Goal: Task Accomplishment & Management: Manage account settings

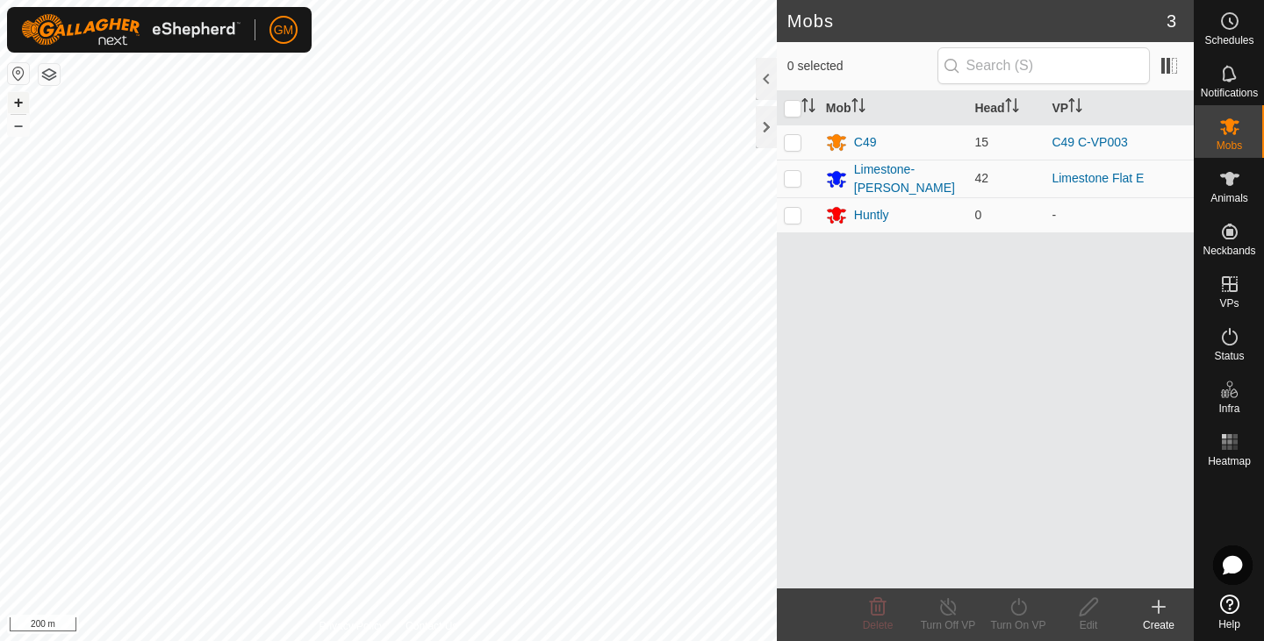
click at [18, 99] on button "+" at bounding box center [18, 102] width 21 height 21
click at [19, 100] on button "+" at bounding box center [18, 102] width 21 height 21
click at [19, 102] on button "+" at bounding box center [18, 102] width 21 height 21
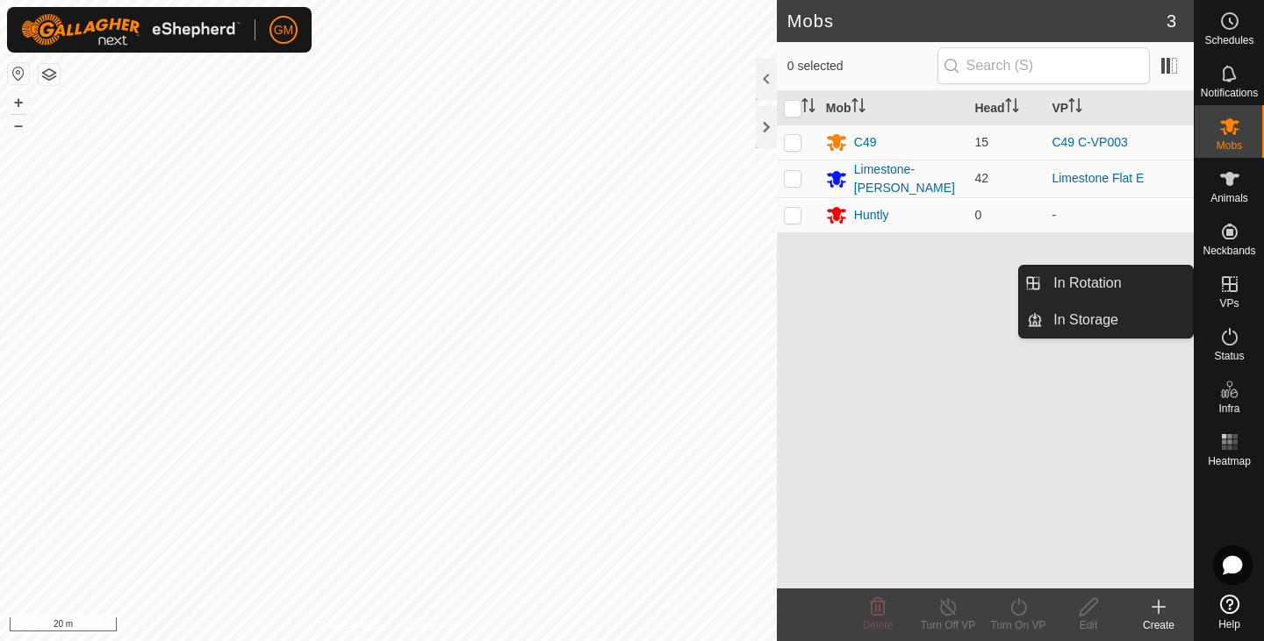
click at [1227, 281] on icon at bounding box center [1229, 284] width 21 height 21
click at [1097, 284] on link "In Rotation" at bounding box center [1118, 283] width 150 height 35
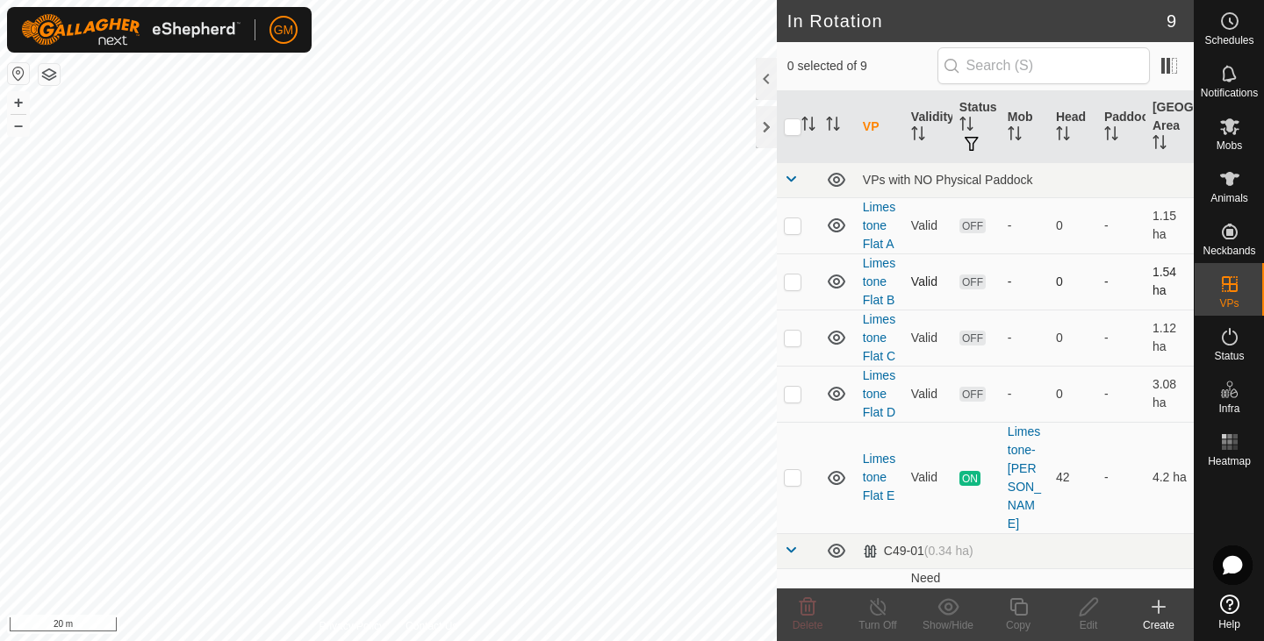
checkbox input "true"
click at [1093, 598] on icon at bounding box center [1088, 607] width 18 height 18
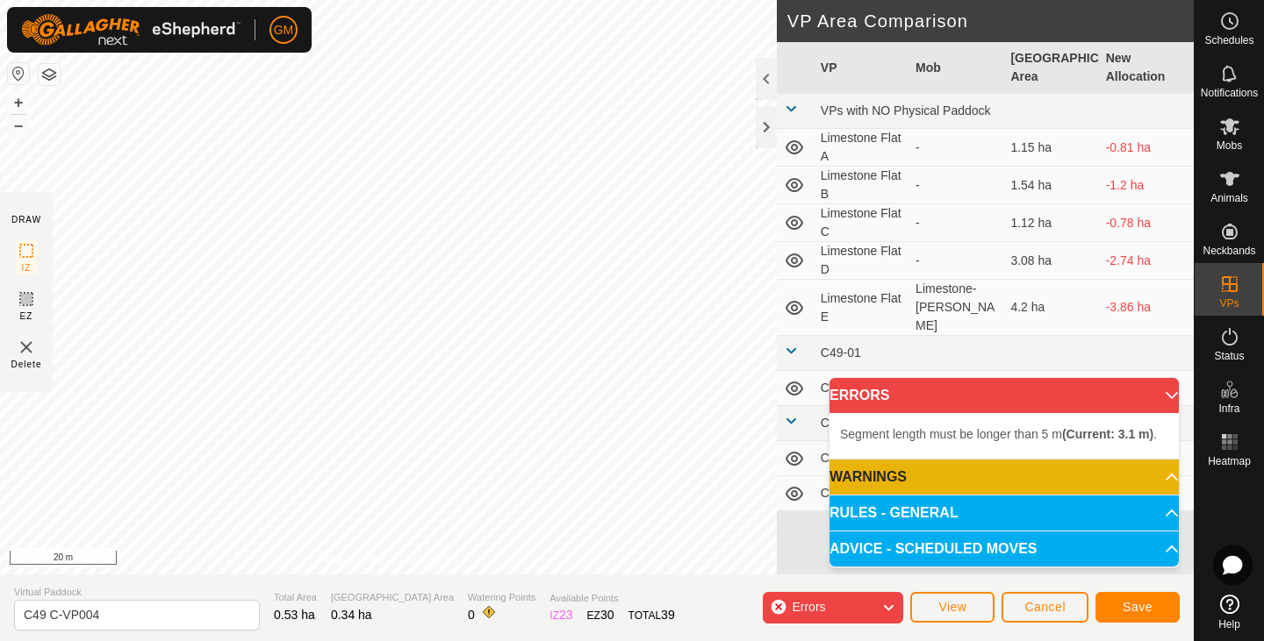
click at [570, 305] on div "Segment length must be longer than 5 m (Current: 3.1 m) . + – ⇧ i 20 m" at bounding box center [388, 287] width 777 height 575
click at [1125, 595] on button "Save" at bounding box center [1137, 607] width 84 height 31
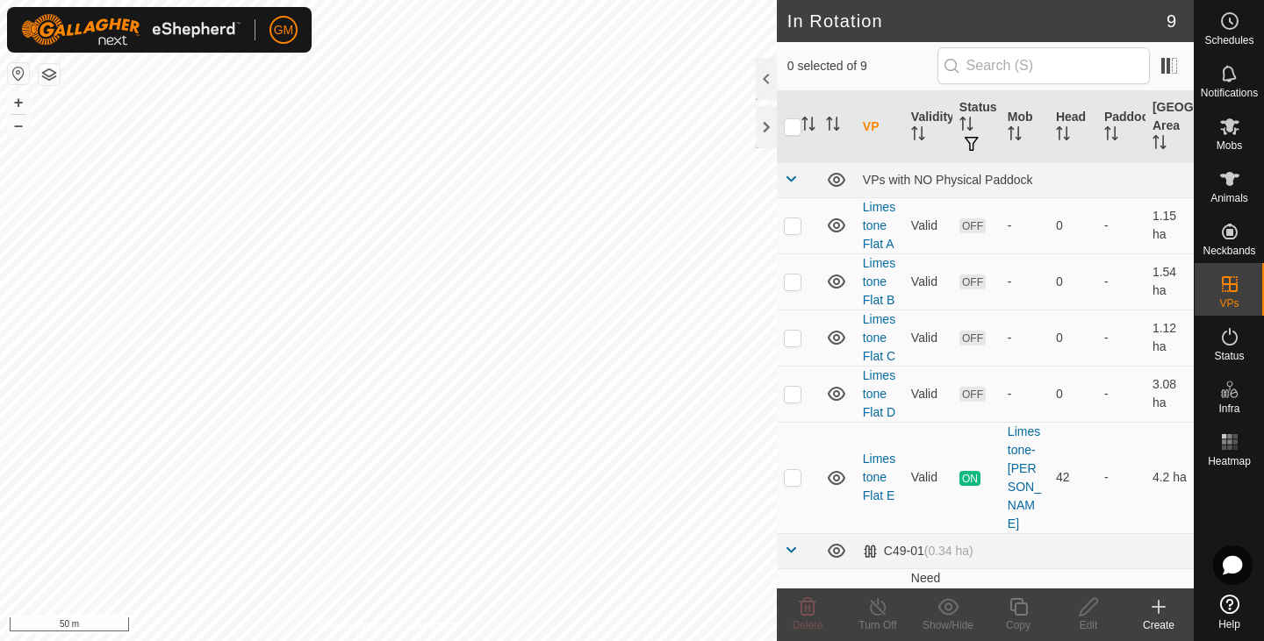
checkbox input "true"
click at [1021, 613] on icon at bounding box center [1018, 607] width 22 height 21
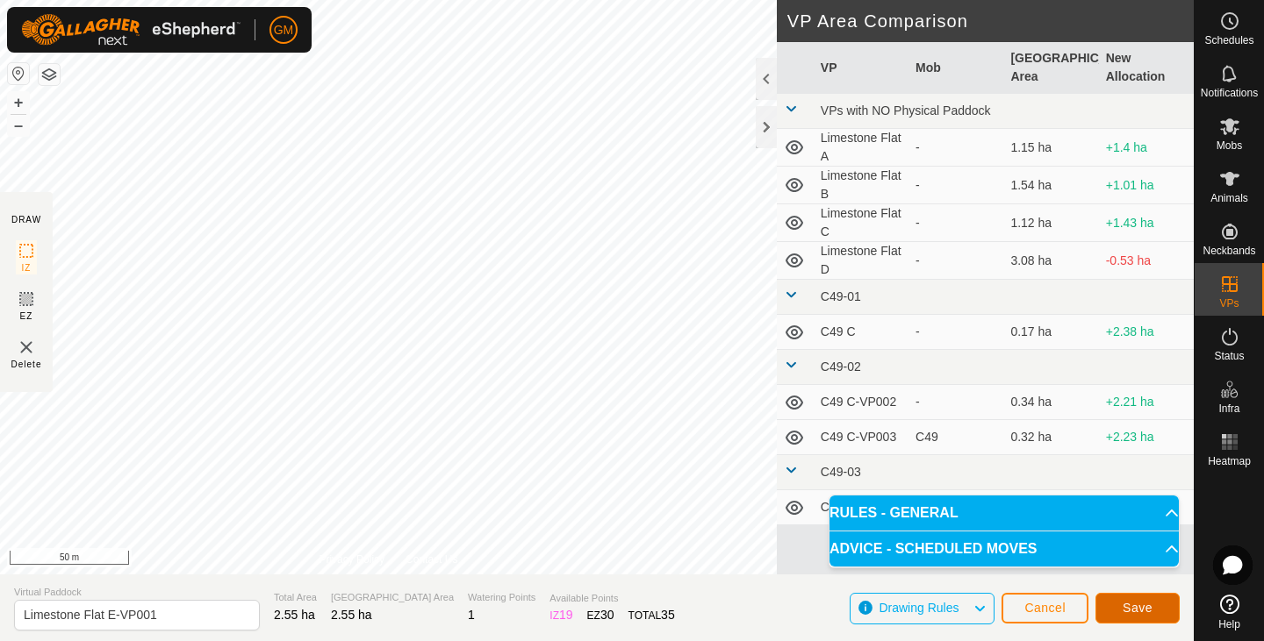
click at [1127, 601] on span "Save" at bounding box center [1137, 608] width 30 height 14
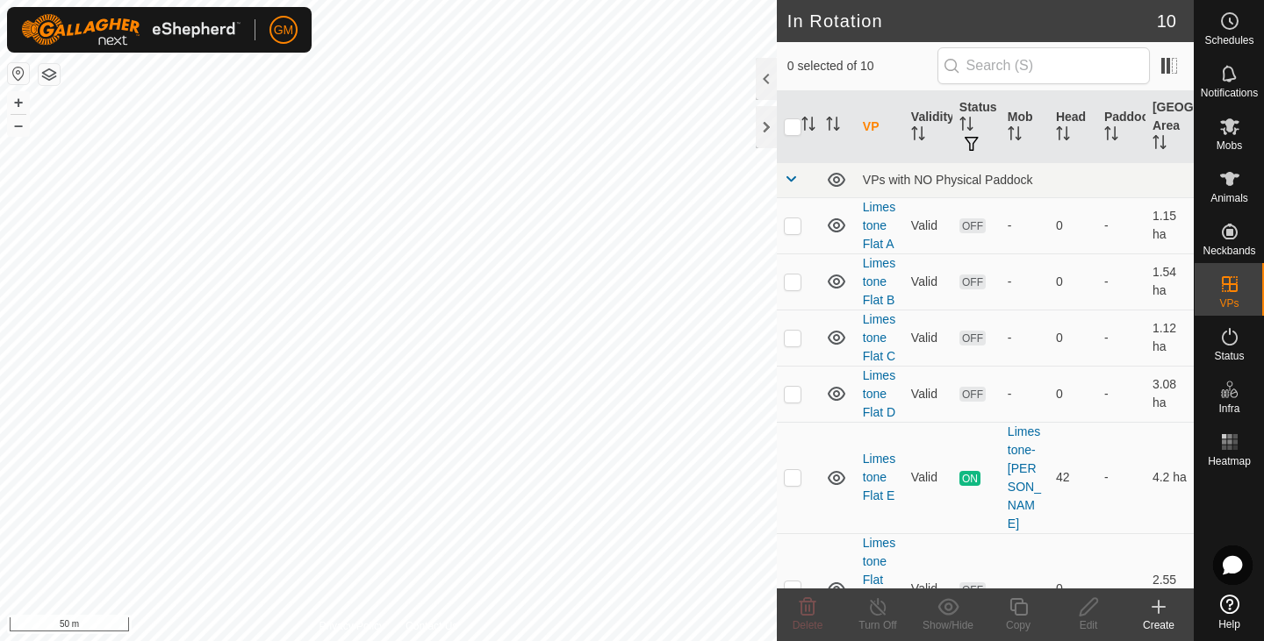
checkbox input "true"
checkbox input "false"
click at [812, 599] on icon at bounding box center [807, 607] width 21 height 21
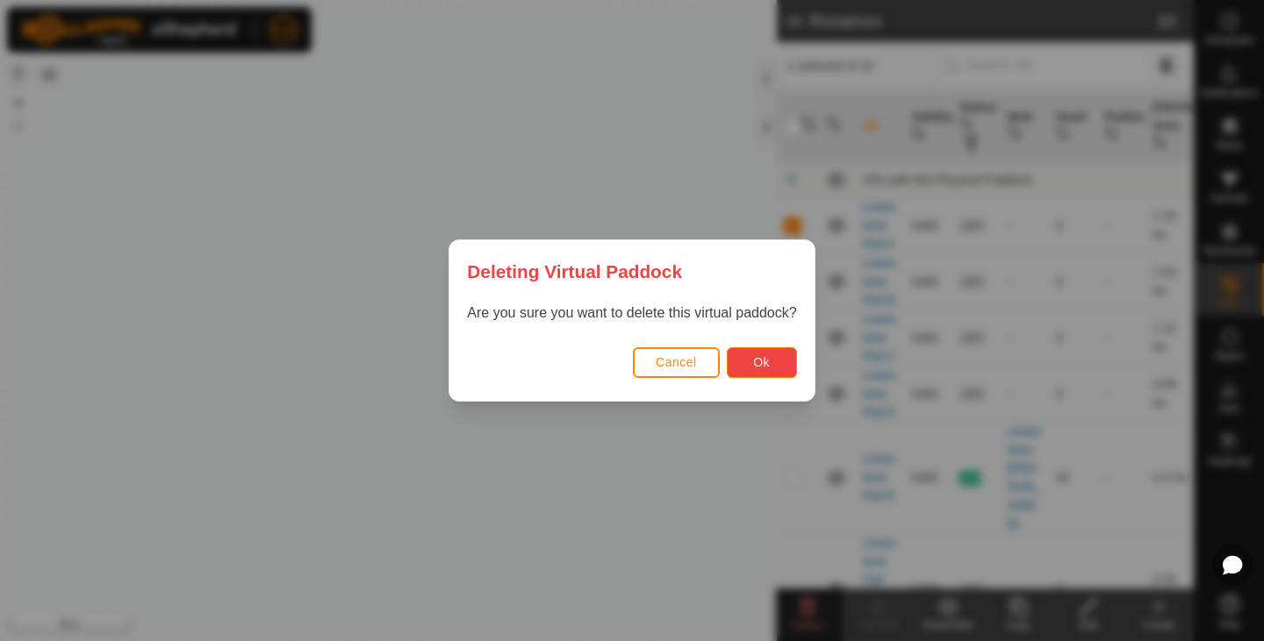
click at [781, 358] on button "Ok" at bounding box center [762, 363] width 70 height 31
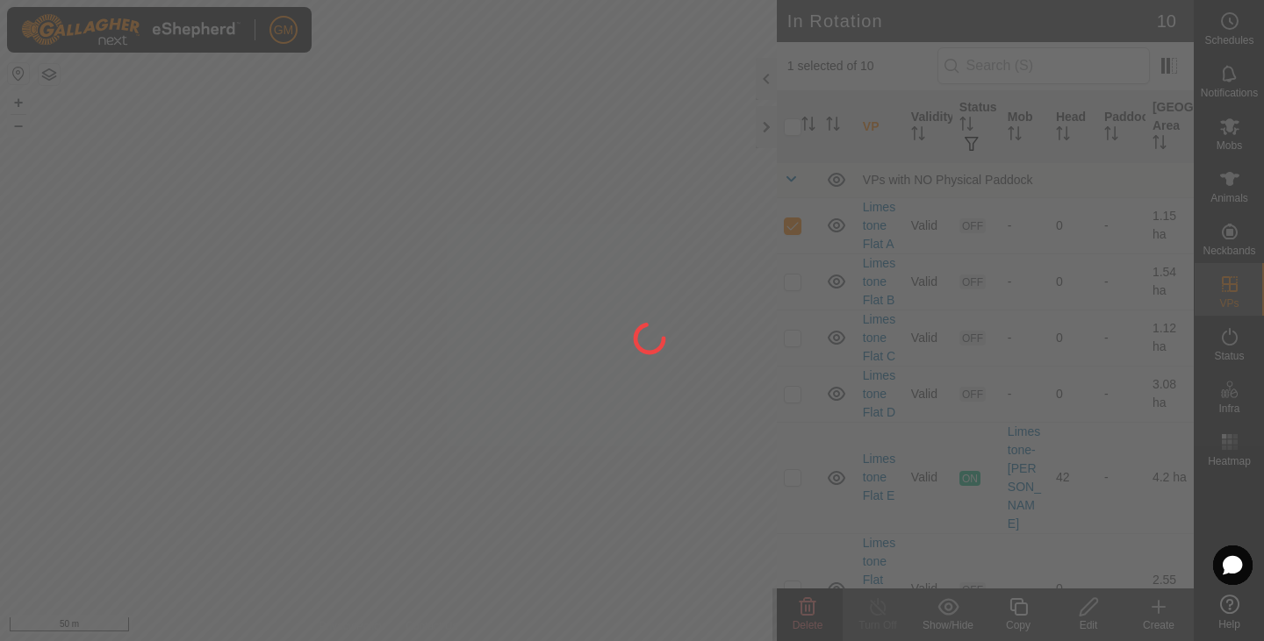
checkbox input "false"
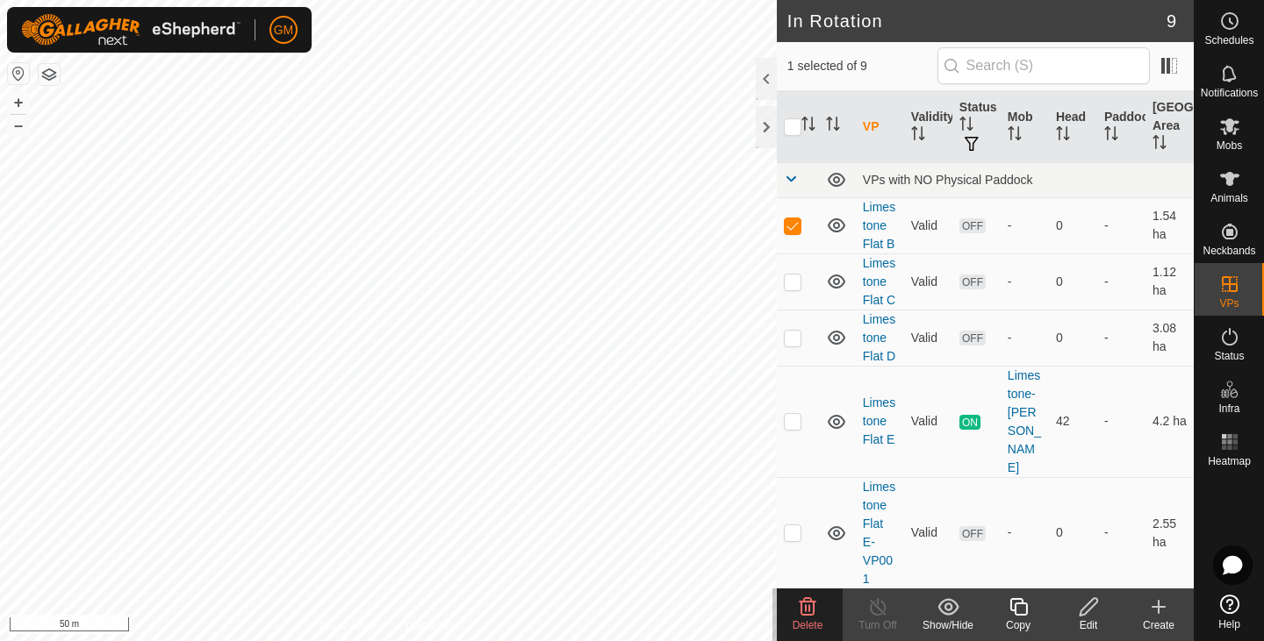
click at [807, 604] on icon at bounding box center [807, 607] width 21 height 21
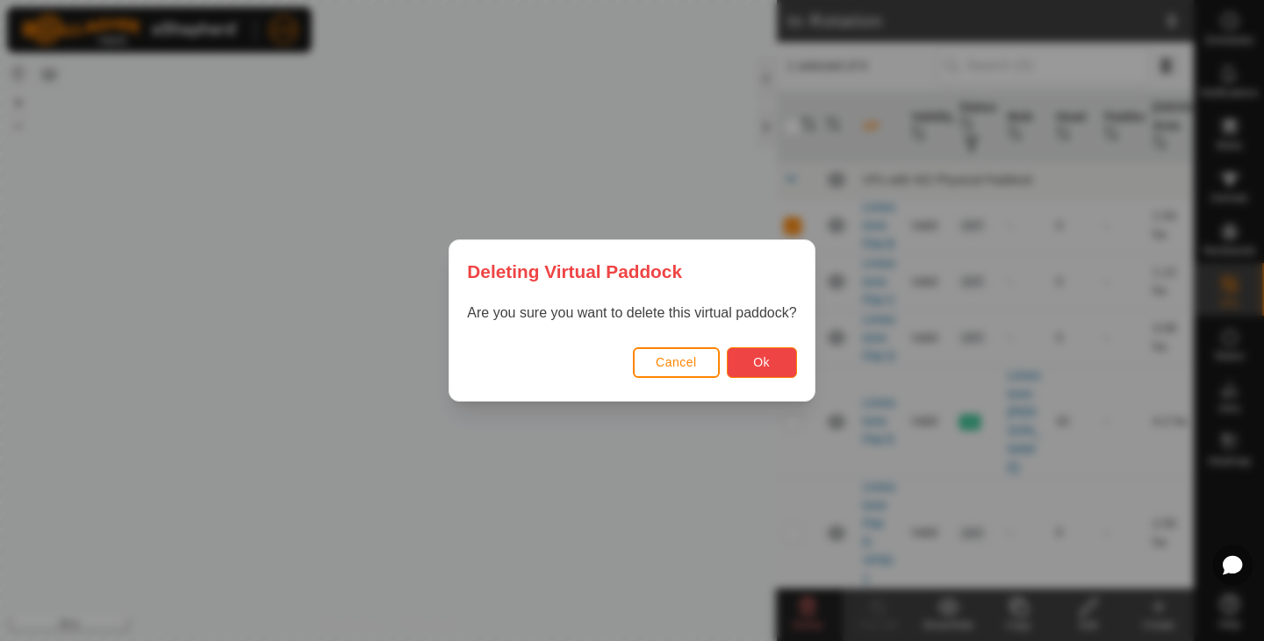
click at [768, 364] on span "Ok" at bounding box center [761, 362] width 17 height 14
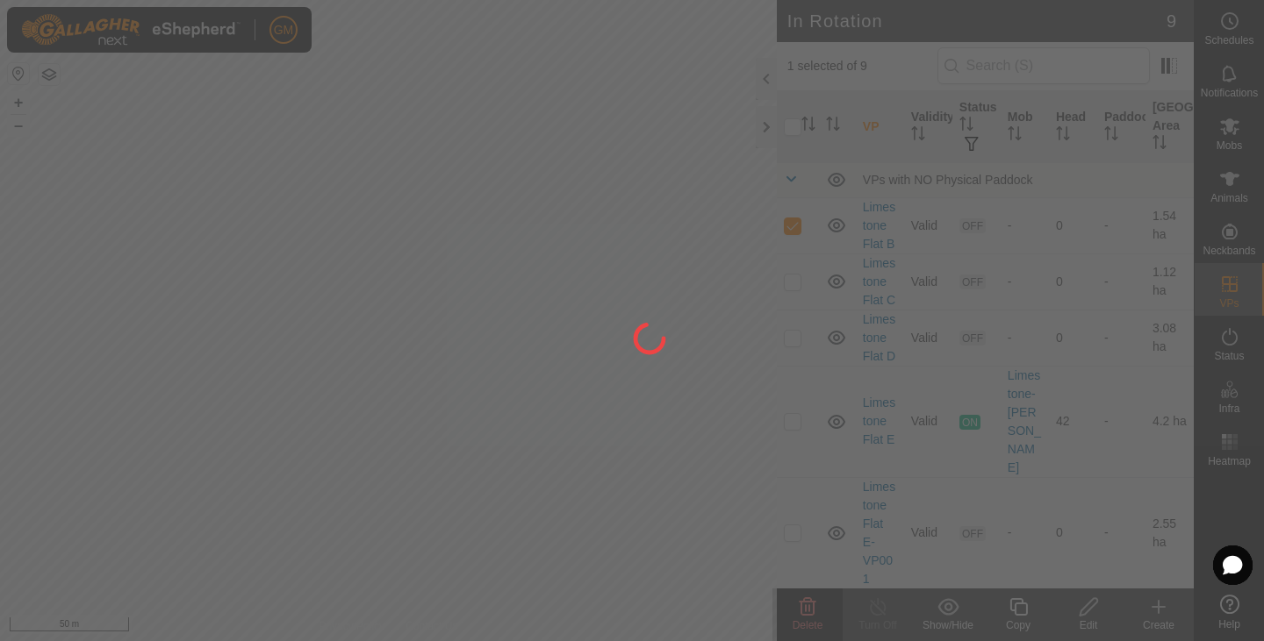
checkbox input "false"
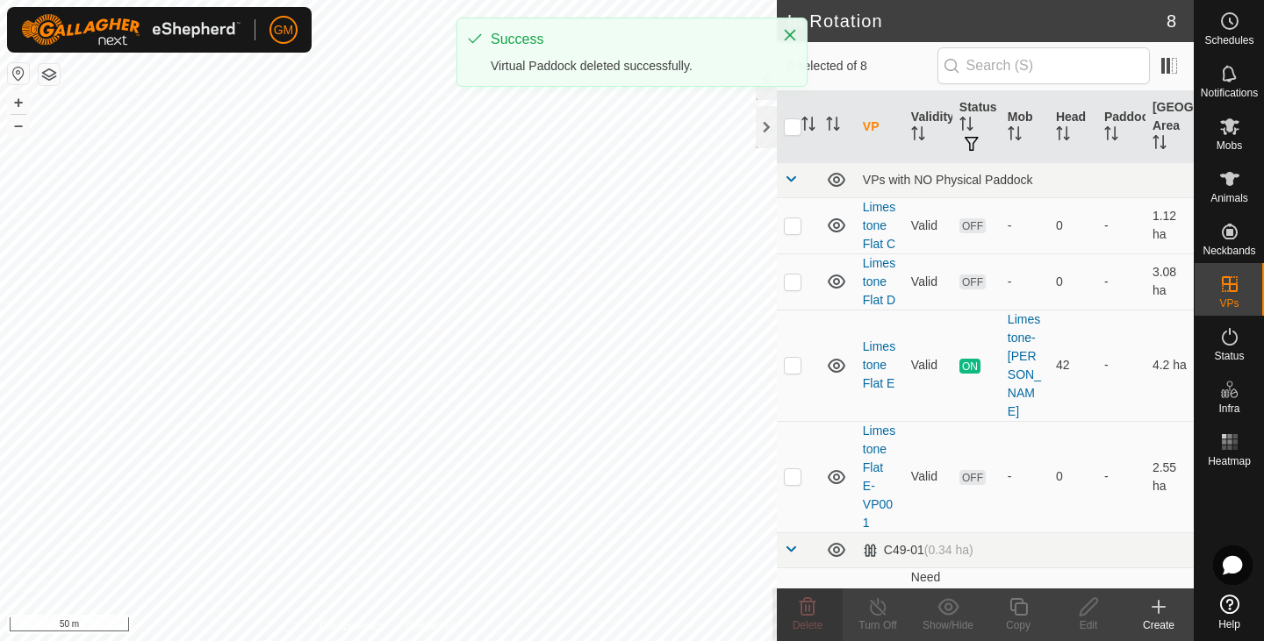
checkbox input "true"
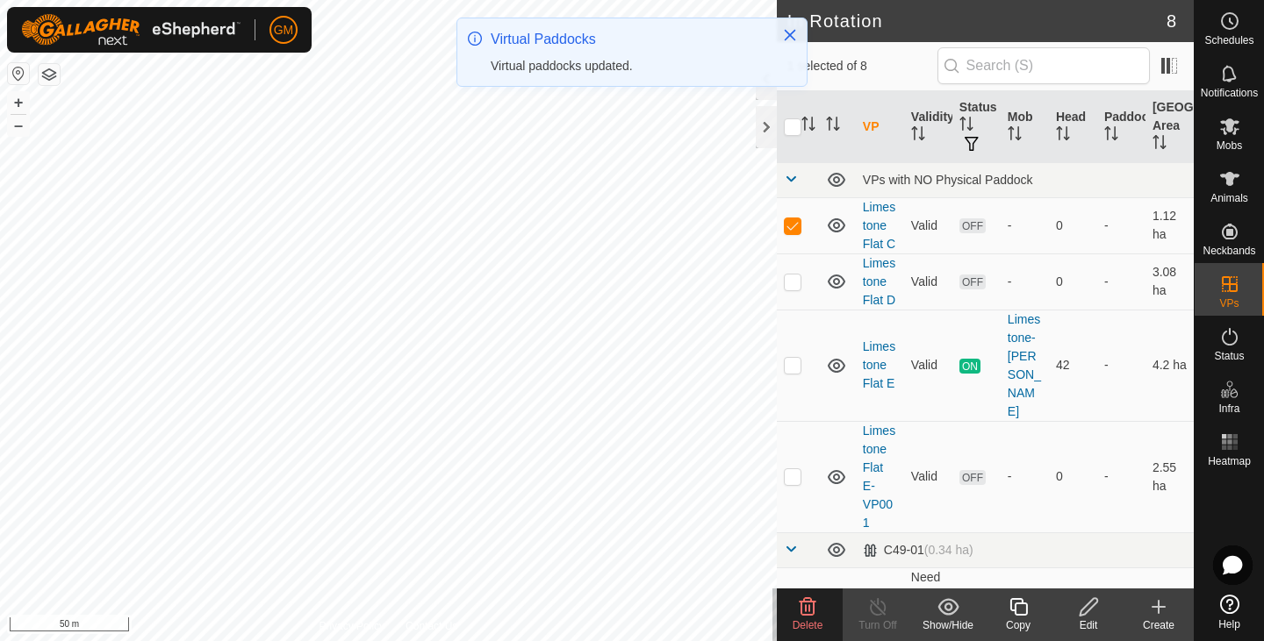
click at [813, 601] on icon at bounding box center [807, 607] width 17 height 18
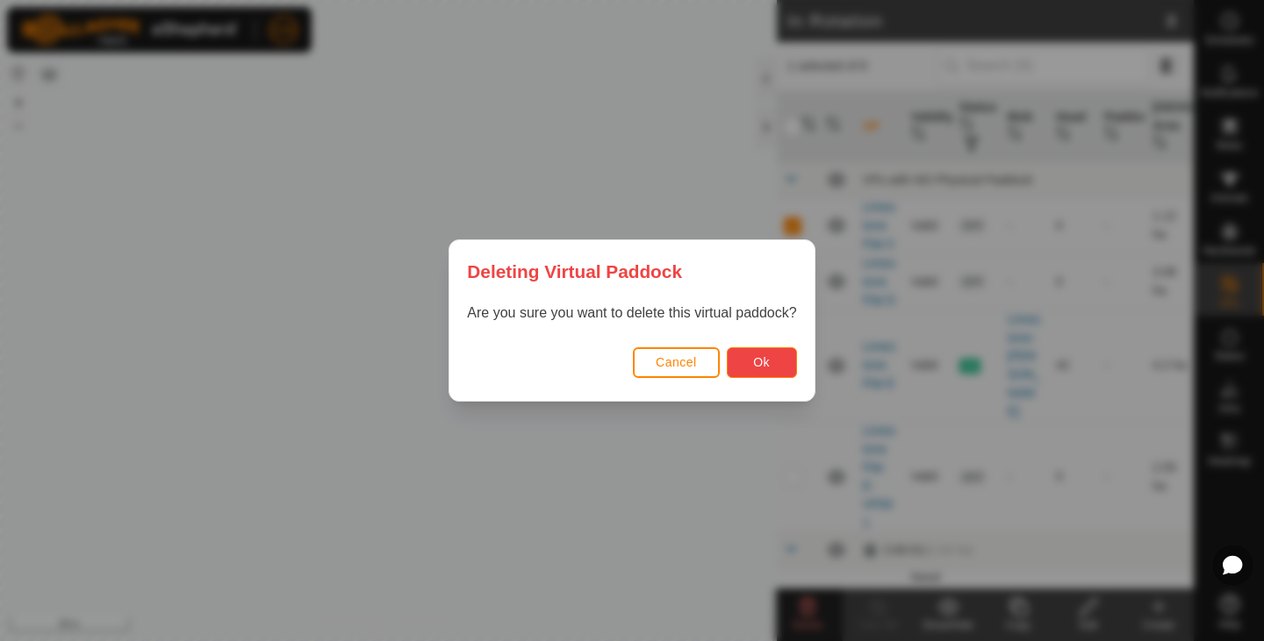
click at [770, 358] on button "Ok" at bounding box center [762, 363] width 70 height 31
checkbox input "false"
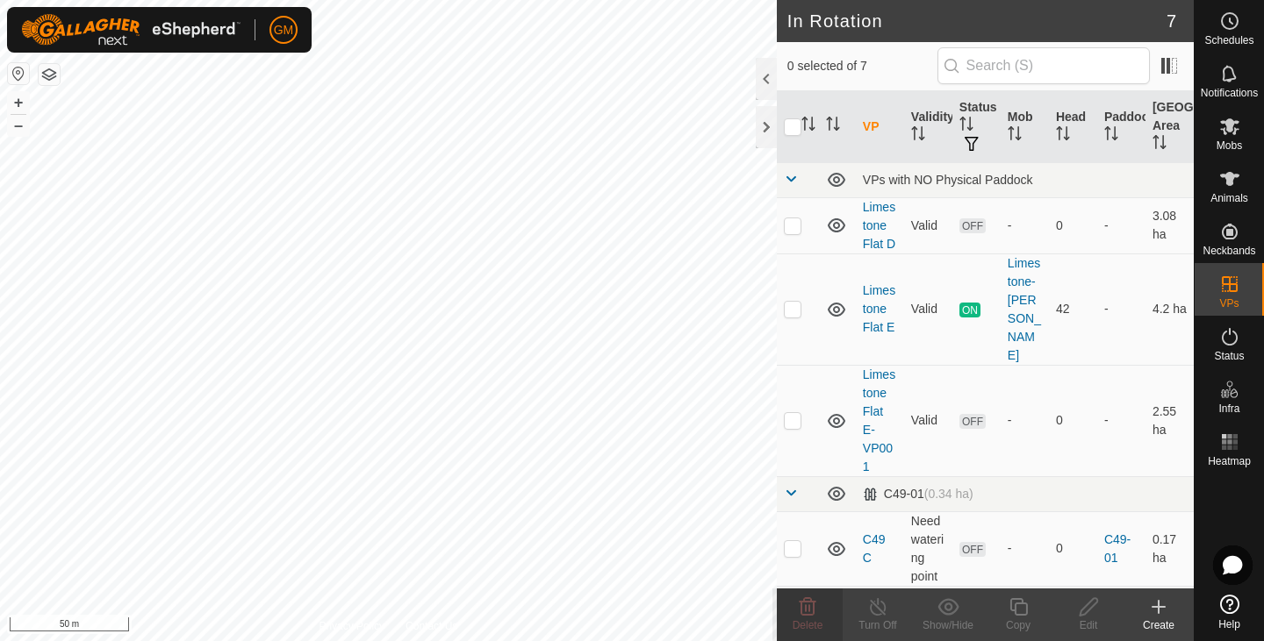
checkbox input "true"
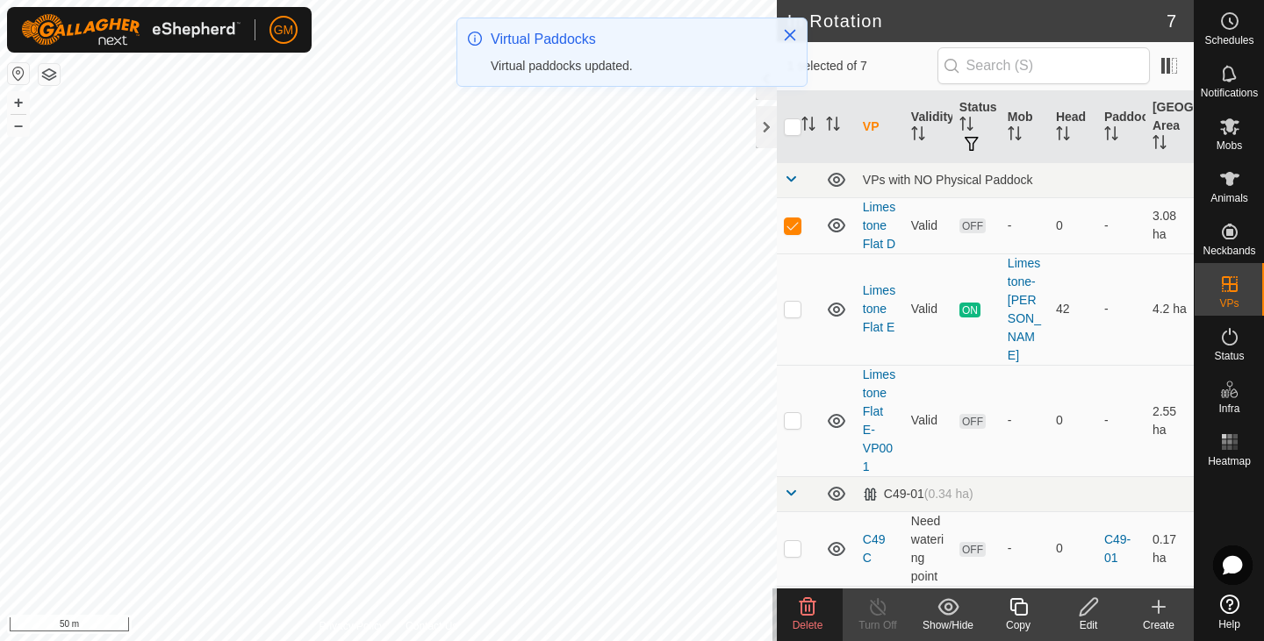
click at [808, 606] on icon at bounding box center [807, 607] width 17 height 18
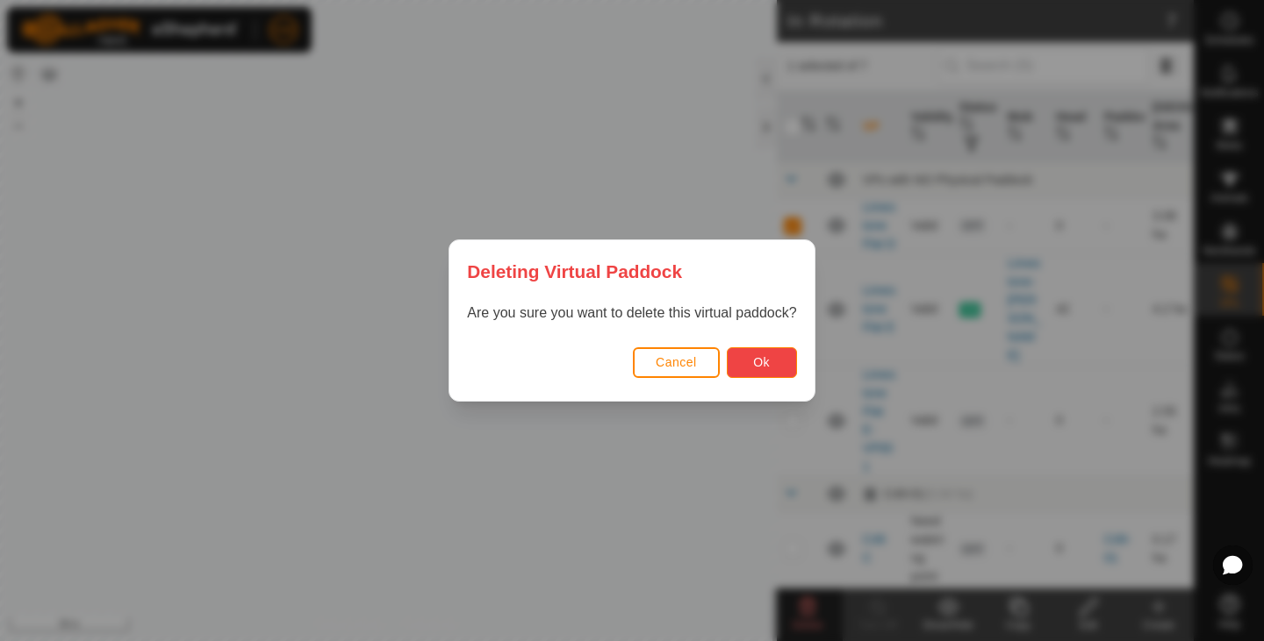
click at [778, 359] on button "Ok" at bounding box center [762, 363] width 70 height 31
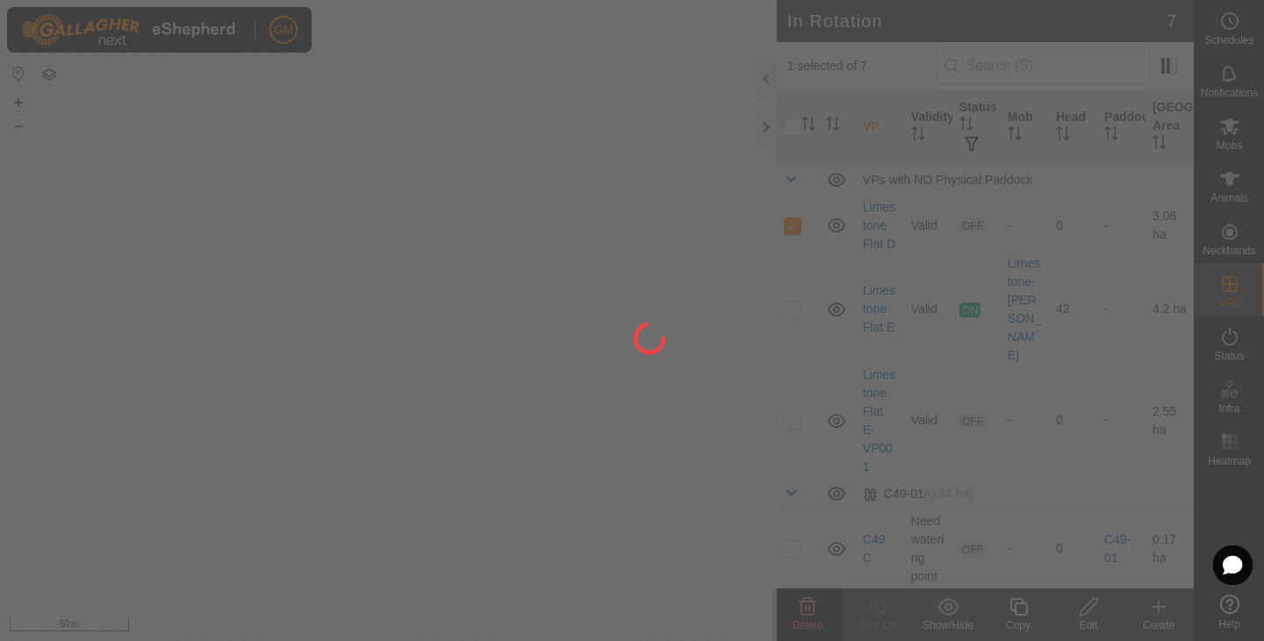
checkbox input "false"
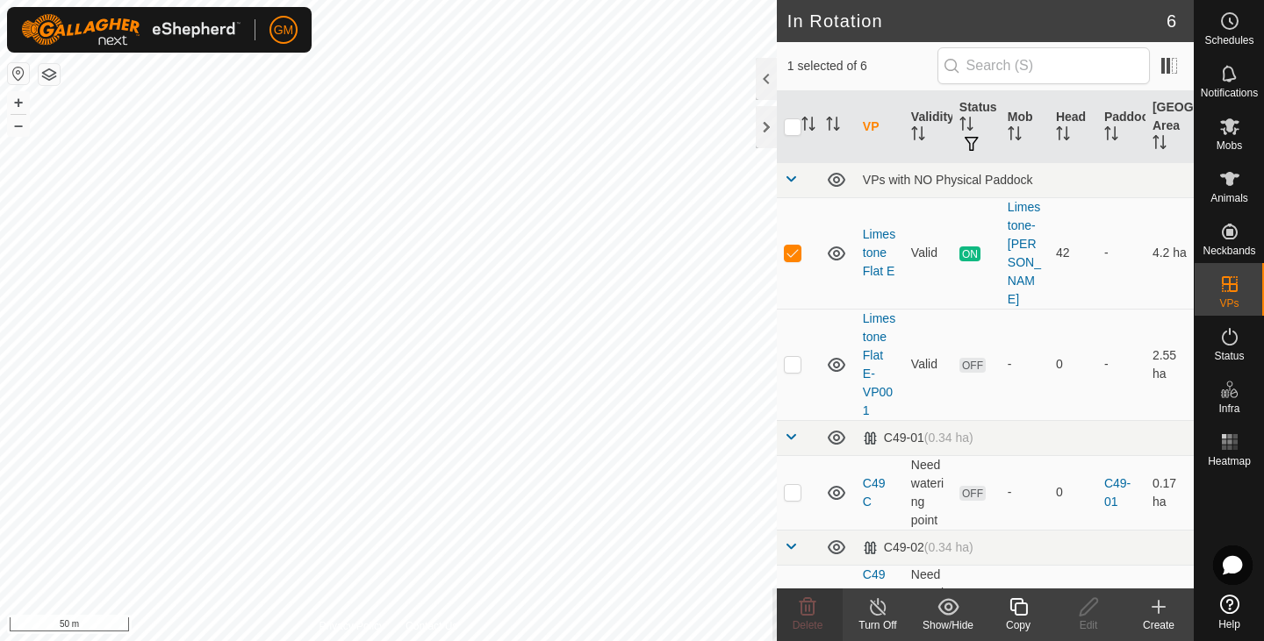
checkbox input "false"
checkbox input "true"
click at [1087, 613] on icon at bounding box center [1089, 607] width 22 height 21
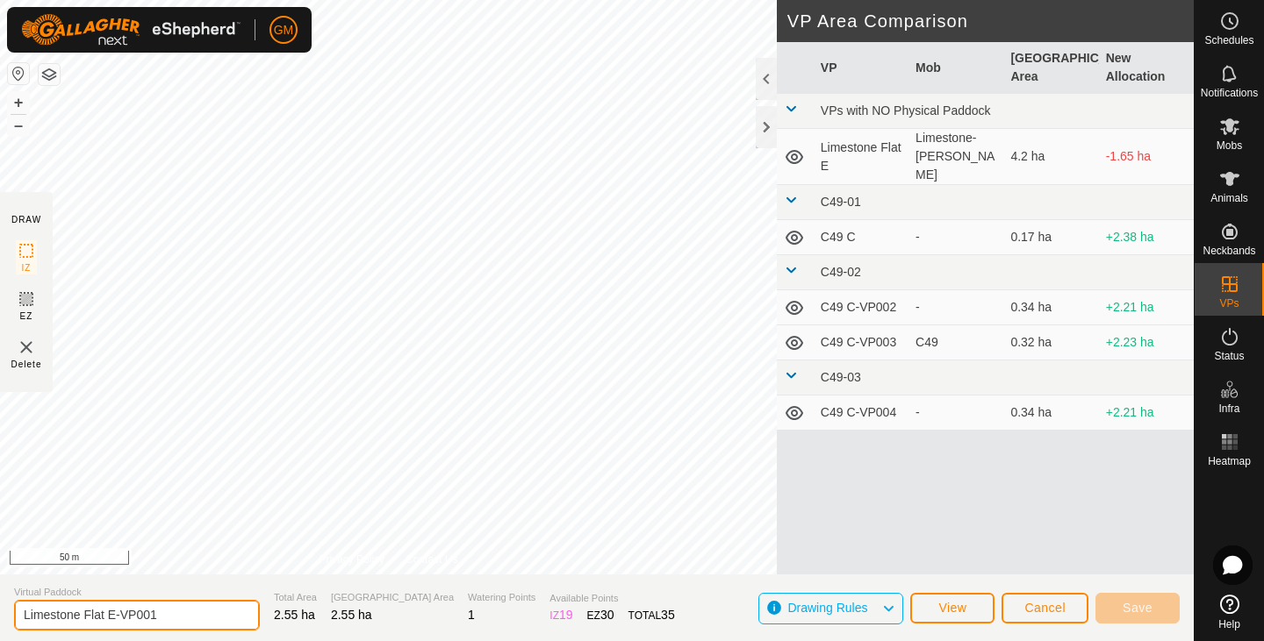
click at [115, 615] on input "Limestone Flat E-VP001" at bounding box center [137, 615] width 246 height 31
type input "Limestone Flat -VP001"
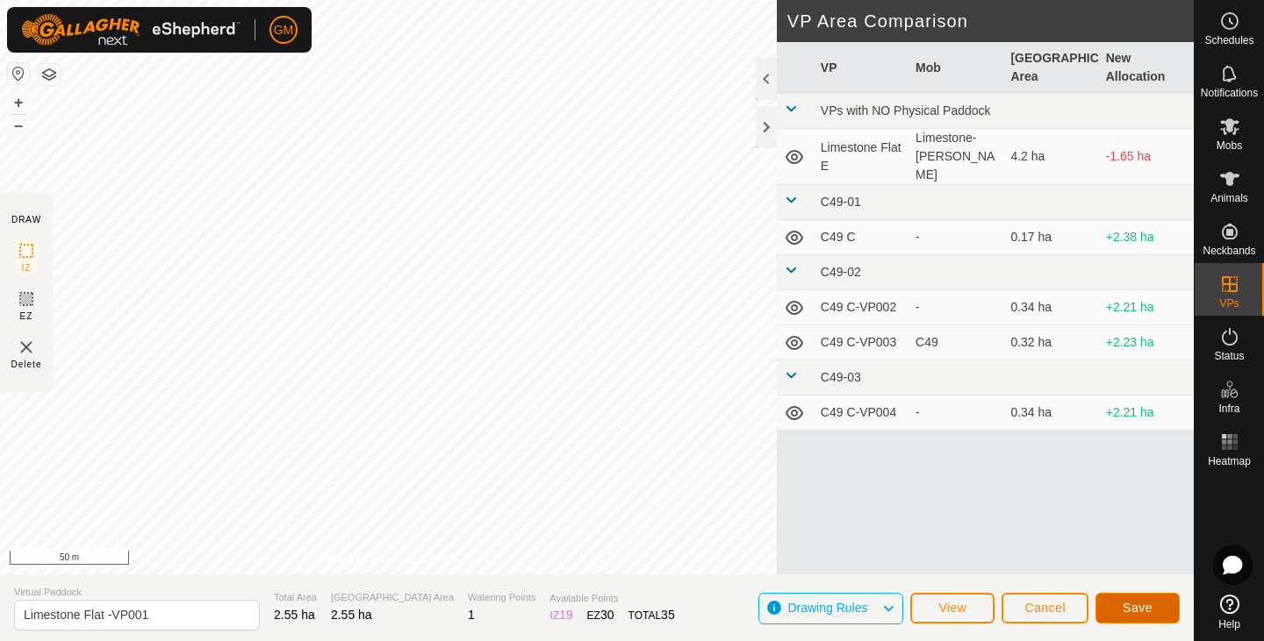
click at [1122, 599] on button "Save" at bounding box center [1137, 608] width 84 height 31
